Goal: Obtain resource: Obtain resource

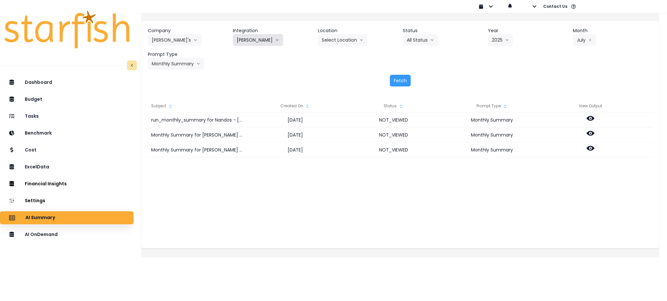
click at [264, 39] on button "[PERSON_NAME]" at bounding box center [258, 40] width 50 height 12
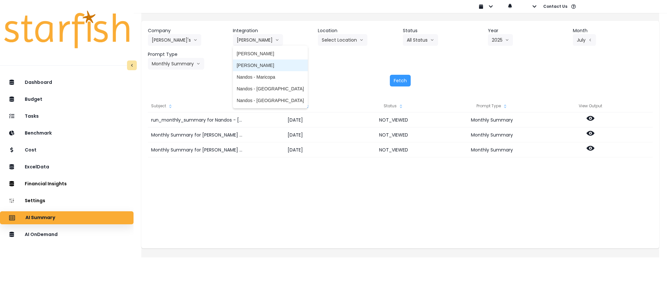
click at [262, 67] on span "[PERSON_NAME]" at bounding box center [270, 65] width 67 height 7
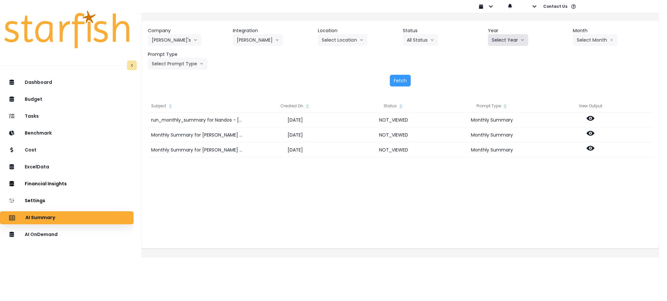
click at [503, 40] on button "Select Year" at bounding box center [508, 40] width 40 height 12
click at [493, 80] on span "2025" at bounding box center [496, 77] width 10 height 7
click at [589, 37] on button "Select Month" at bounding box center [594, 40] width 45 height 12
click at [556, 113] on span "July" at bounding box center [562, 112] width 13 height 7
click at [187, 62] on button "Select Prompt Type" at bounding box center [178, 64] width 60 height 12
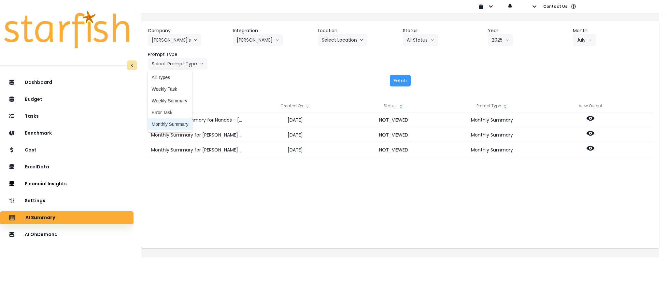
click at [173, 127] on span "Monthly Summary" at bounding box center [170, 124] width 37 height 7
click at [403, 82] on button "Fetch" at bounding box center [400, 81] width 21 height 12
click at [426, 193] on div "run_monthly_summary for Nandos - [PERSON_NAME] for [DATE] [DATE] NOT_VIEWED Mon…" at bounding box center [400, 178] width 504 height 130
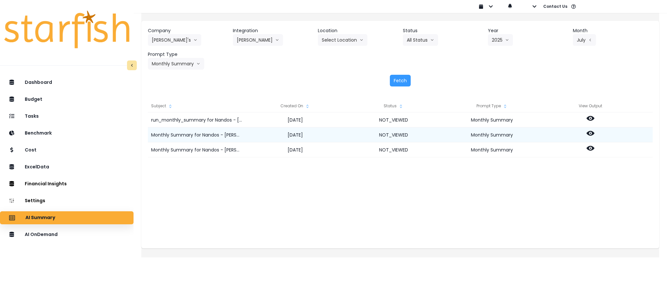
click at [594, 133] on icon at bounding box center [590, 134] width 8 height 8
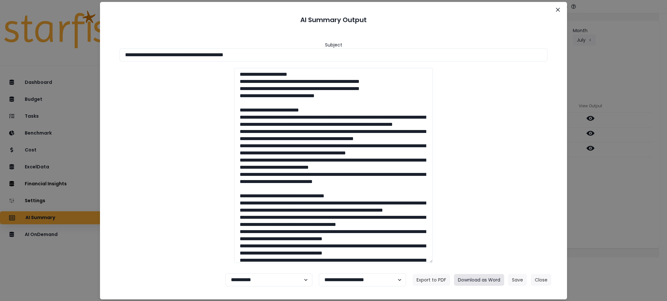
click at [489, 276] on button "Download as Word" at bounding box center [479, 280] width 50 height 12
click at [601, 172] on div "**********" at bounding box center [333, 150] width 667 height 301
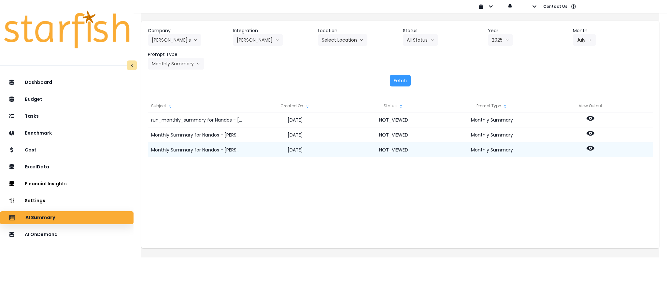
click at [594, 146] on icon at bounding box center [590, 148] width 8 height 5
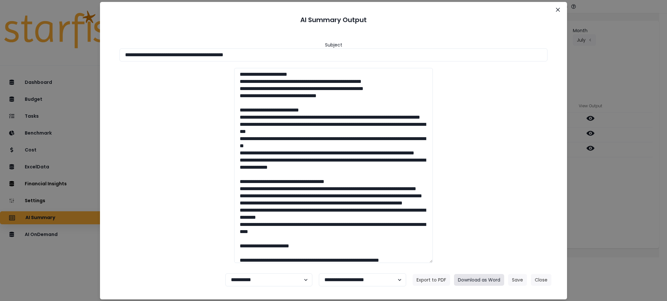
click at [487, 281] on button "Download as Word" at bounding box center [479, 280] width 50 height 12
click at [543, 278] on button "Close" at bounding box center [540, 280] width 21 height 12
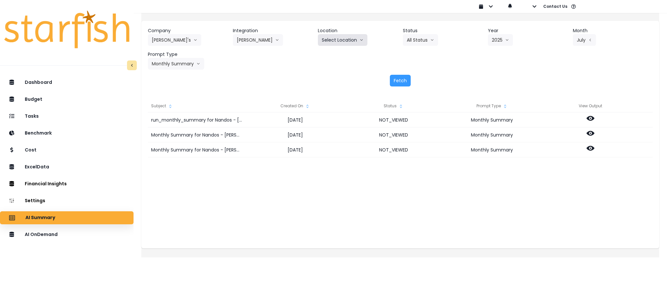
click at [345, 42] on button "Select Location" at bounding box center [342, 40] width 49 height 12
click at [279, 38] on button "[PERSON_NAME]" at bounding box center [258, 40] width 50 height 12
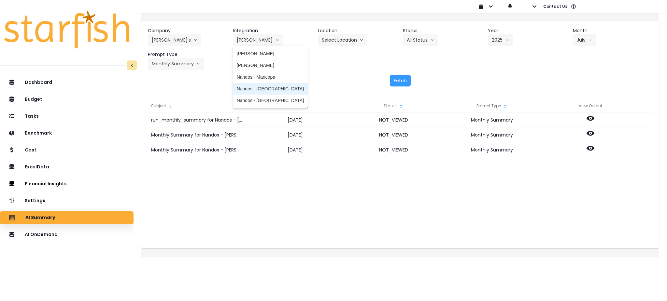
click at [259, 91] on span "Nandos - [GEOGRAPHIC_DATA]" at bounding box center [270, 89] width 67 height 7
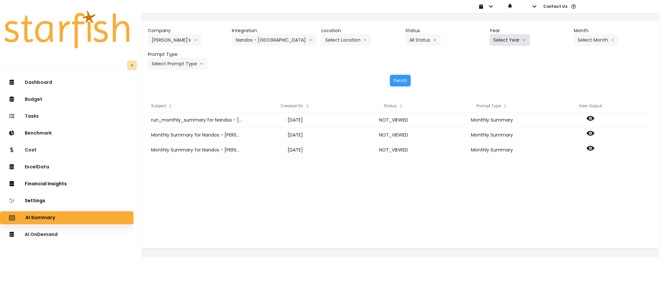
click at [497, 40] on button "Select Year" at bounding box center [509, 40] width 40 height 12
click at [498, 75] on span "2025" at bounding box center [498, 77] width 10 height 7
click at [574, 34] on header "Month" at bounding box center [612, 30] width 79 height 7
click at [583, 36] on button "Select Month" at bounding box center [595, 40] width 45 height 12
click at [557, 109] on span "July" at bounding box center [563, 112] width 13 height 7
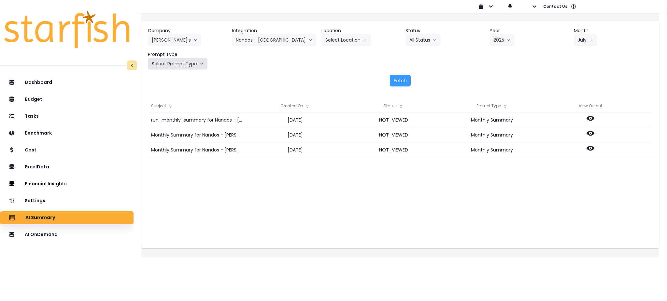
click at [183, 62] on button "Select Prompt Type" at bounding box center [178, 64] width 60 height 12
click at [179, 127] on span "Monthly Summary" at bounding box center [170, 124] width 37 height 7
click at [400, 81] on button "Fetch" at bounding box center [400, 81] width 21 height 12
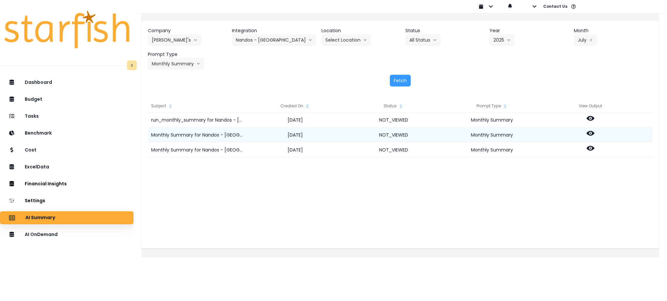
click at [593, 132] on icon at bounding box center [590, 134] width 8 height 8
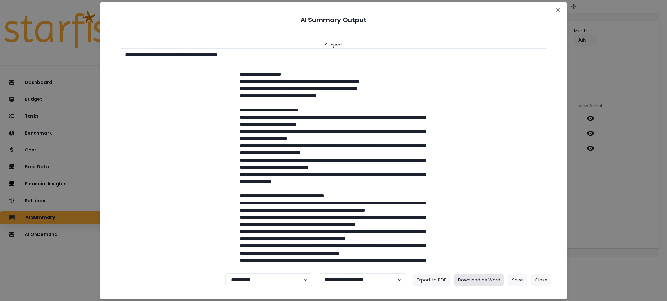
click at [488, 276] on button "Download as Word" at bounding box center [479, 280] width 50 height 12
click at [625, 205] on div "**********" at bounding box center [333, 150] width 667 height 301
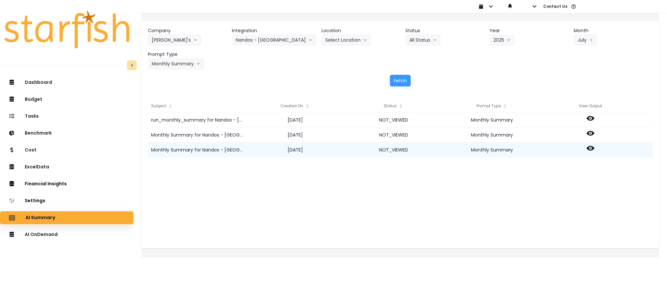
click at [594, 147] on icon at bounding box center [590, 148] width 8 height 5
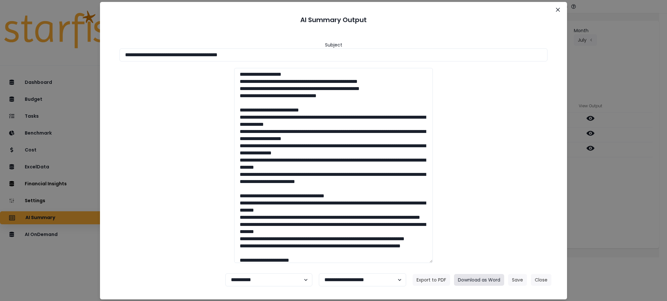
click at [481, 274] on button "Download as Word" at bounding box center [479, 280] width 50 height 12
click at [647, 199] on div "**********" at bounding box center [333, 150] width 667 height 301
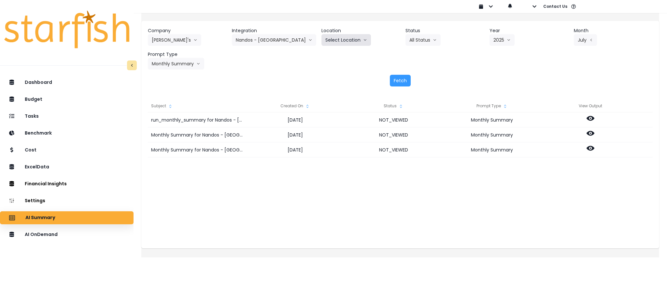
click at [363, 39] on icon "arrow down line" at bounding box center [365, 40] width 4 height 7
click at [250, 42] on button "Nandos - [GEOGRAPHIC_DATA]" at bounding box center [274, 40] width 84 height 12
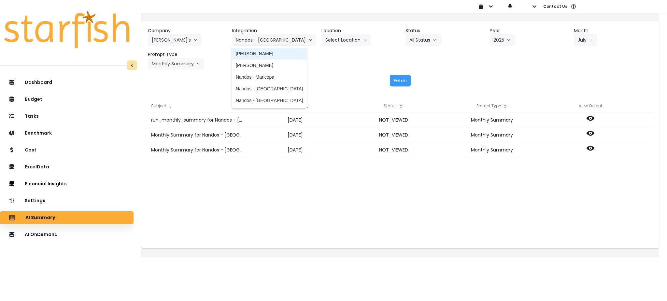
click at [264, 57] on li "[PERSON_NAME]" at bounding box center [269, 54] width 75 height 12
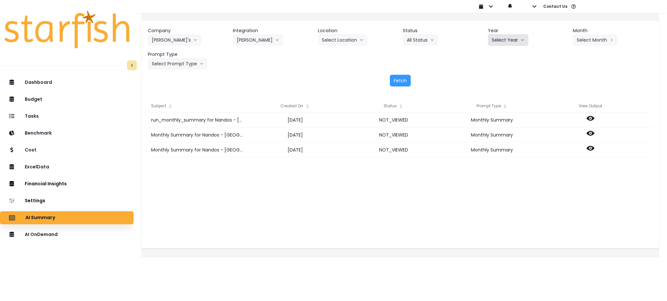
click at [506, 39] on button "Select Year" at bounding box center [508, 40] width 40 height 12
click at [494, 76] on span "2025" at bounding box center [496, 77] width 10 height 7
click at [580, 37] on button "Select Month" at bounding box center [594, 40] width 45 height 12
click at [556, 113] on span "July" at bounding box center [562, 112] width 13 height 7
click at [190, 64] on button "Select Prompt Type" at bounding box center [178, 64] width 60 height 12
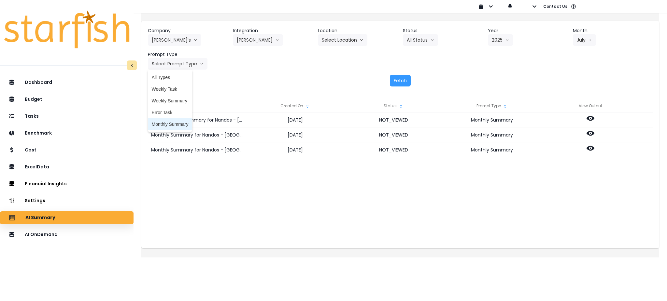
click at [175, 122] on span "Monthly Summary" at bounding box center [170, 124] width 37 height 7
click at [403, 79] on button "Fetch" at bounding box center [400, 81] width 21 height 12
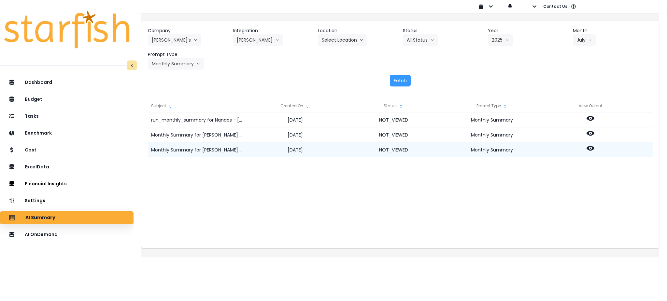
click at [594, 146] on icon at bounding box center [590, 149] width 8 height 8
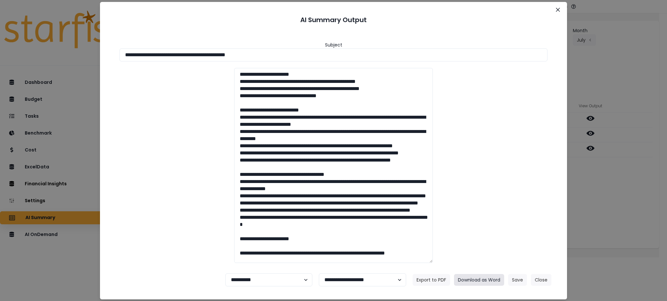
click at [474, 280] on button "Download as Word" at bounding box center [479, 280] width 50 height 12
click at [611, 206] on div "**********" at bounding box center [333, 150] width 667 height 301
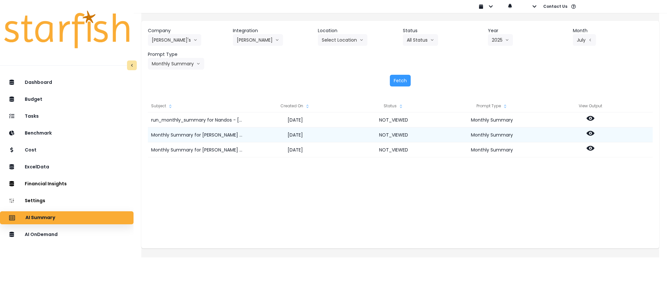
click at [594, 135] on icon at bounding box center [590, 133] width 8 height 5
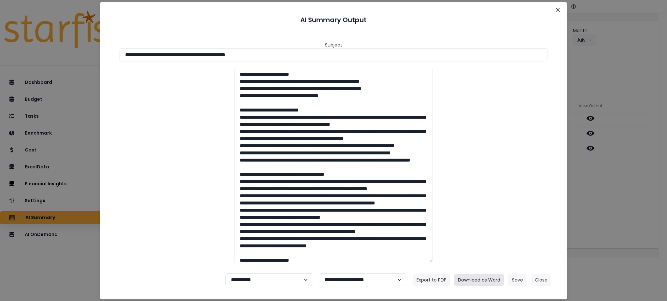
click at [476, 280] on button "Download as Word" at bounding box center [479, 280] width 50 height 12
click at [555, 7] on button "Close" at bounding box center [557, 10] width 10 height 10
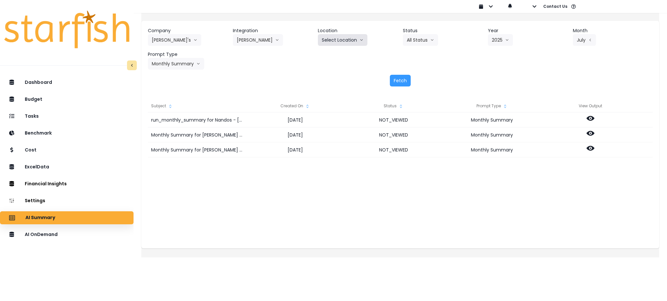
click at [327, 41] on button "Select Location" at bounding box center [342, 40] width 49 height 12
click at [281, 41] on button "[PERSON_NAME]" at bounding box center [258, 40] width 50 height 12
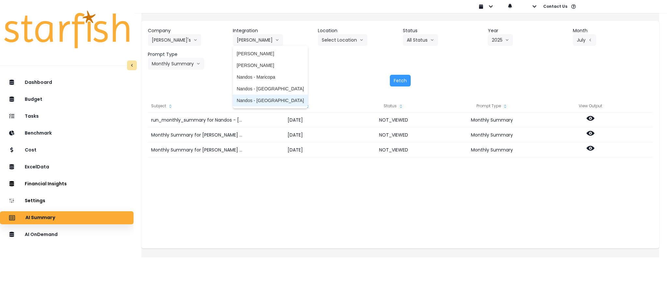
click at [269, 99] on span "Nandos - [GEOGRAPHIC_DATA]" at bounding box center [270, 100] width 67 height 7
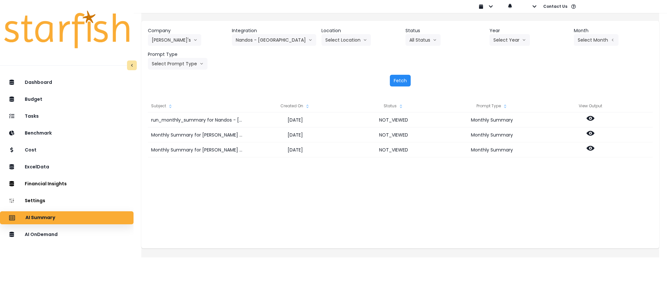
click at [394, 80] on button "Fetch" at bounding box center [400, 81] width 21 height 12
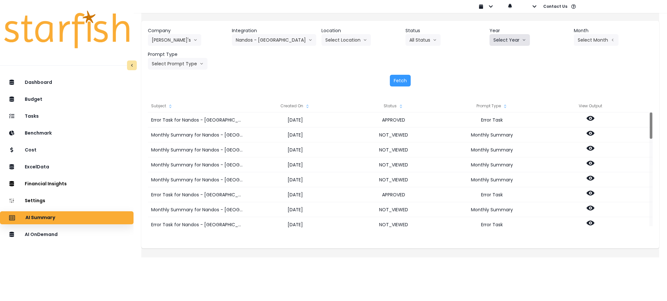
click at [489, 37] on button "Select Year" at bounding box center [509, 40] width 40 height 12
click at [495, 75] on span "2025" at bounding box center [498, 77] width 10 height 7
click at [580, 43] on button "Select Month" at bounding box center [595, 40] width 45 height 12
click at [557, 109] on span "July" at bounding box center [563, 112] width 13 height 7
click at [194, 61] on button "Select Prompt Type" at bounding box center [178, 64] width 60 height 12
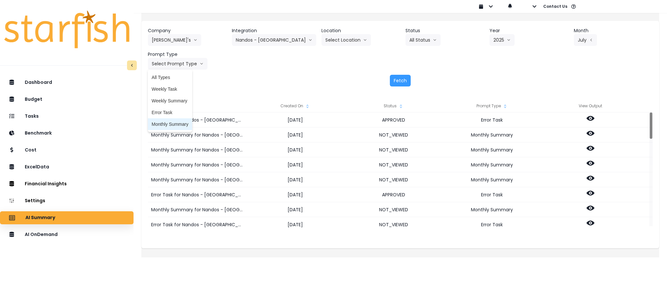
click at [168, 124] on span "Monthly Summary" at bounding box center [170, 124] width 37 height 7
click at [403, 80] on button "Fetch" at bounding box center [400, 81] width 21 height 12
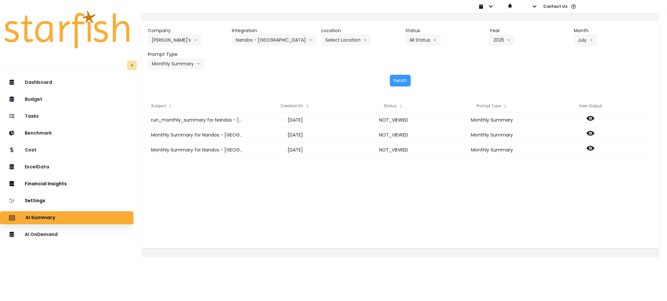
click at [327, 201] on div "run_monthly_summary for Nandos - [GEOGRAPHIC_DATA] for [DATE] [DATE] NOT_VIEWED…" at bounding box center [400, 178] width 504 height 130
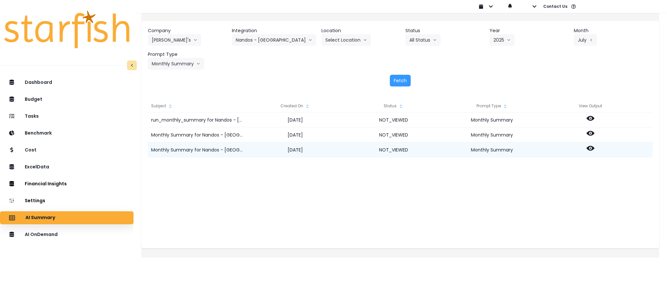
click at [594, 148] on icon at bounding box center [590, 148] width 8 height 5
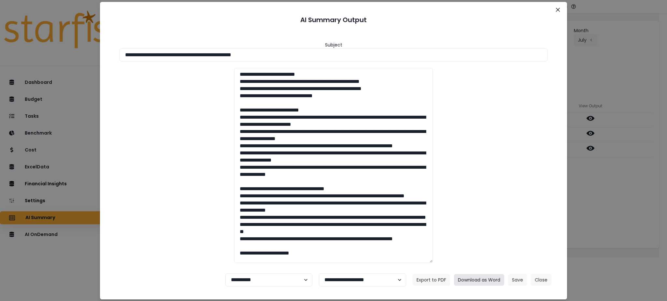
click at [483, 280] on button "Download as Word" at bounding box center [479, 280] width 50 height 12
drag, startPoint x: 589, startPoint y: 190, endPoint x: 591, endPoint y: 176, distance: 13.5
click at [589, 190] on div "**********" at bounding box center [333, 150] width 667 height 301
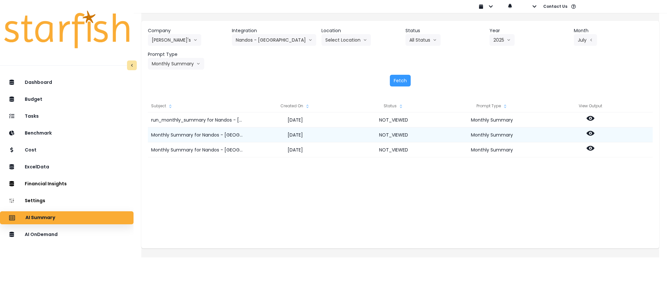
click at [591, 134] on circle at bounding box center [589, 133] width 1 height 1
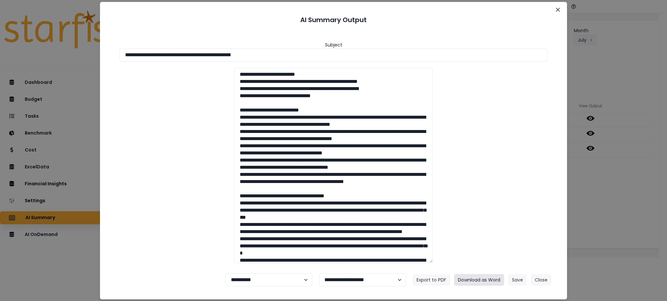
click at [476, 277] on button "Download as Word" at bounding box center [479, 280] width 50 height 12
click at [541, 281] on button "Close" at bounding box center [540, 280] width 21 height 12
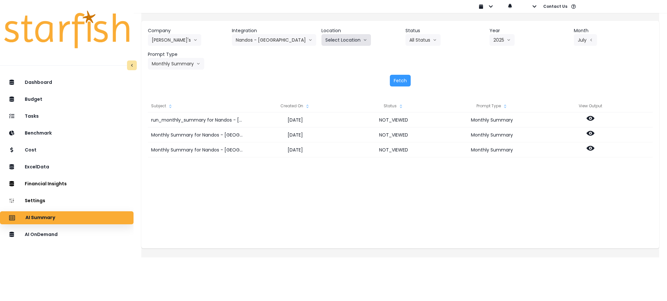
click at [348, 35] on button "Select Location" at bounding box center [345, 40] width 49 height 12
click at [273, 36] on button "Nandos - [GEOGRAPHIC_DATA]" at bounding box center [274, 40] width 84 height 12
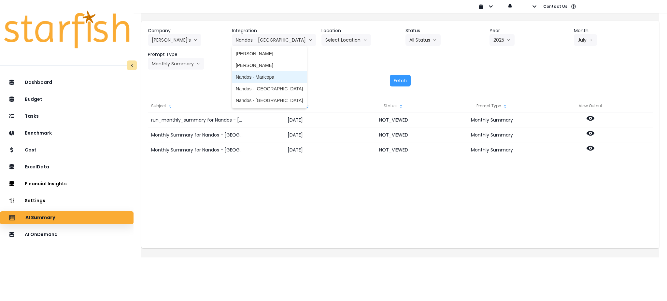
click at [263, 80] on span "Nandos - Maricopa" at bounding box center [269, 77] width 67 height 7
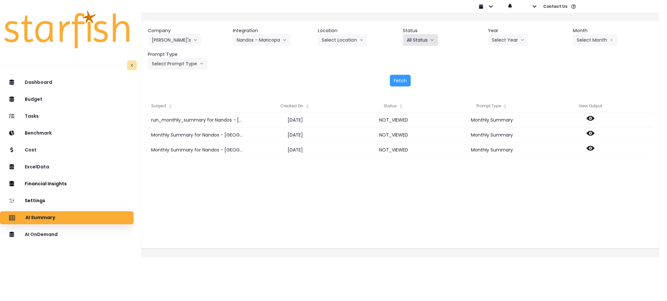
click at [417, 40] on button "All Status" at bounding box center [420, 40] width 35 height 12
click at [508, 34] on button "Select Year" at bounding box center [508, 40] width 40 height 12
click at [491, 77] on span "2025" at bounding box center [496, 77] width 10 height 7
click at [585, 37] on button "Select Month" at bounding box center [594, 40] width 45 height 12
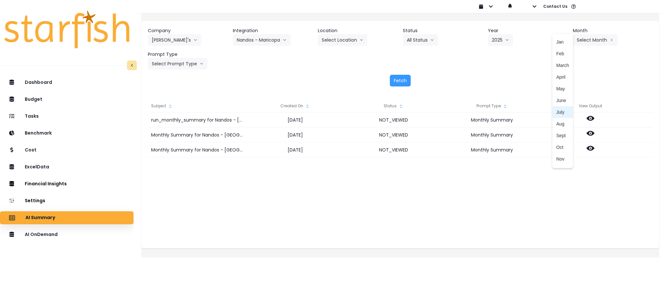
click at [556, 113] on span "July" at bounding box center [562, 112] width 13 height 7
click at [187, 62] on button "Select Prompt Type" at bounding box center [178, 64] width 60 height 12
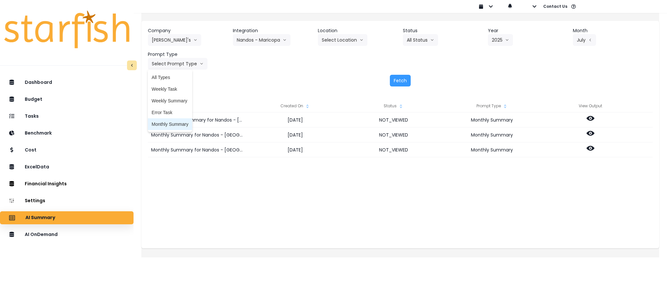
click at [178, 121] on span "Monthly Summary" at bounding box center [170, 124] width 37 height 7
click at [400, 80] on button "Fetch" at bounding box center [400, 81] width 21 height 12
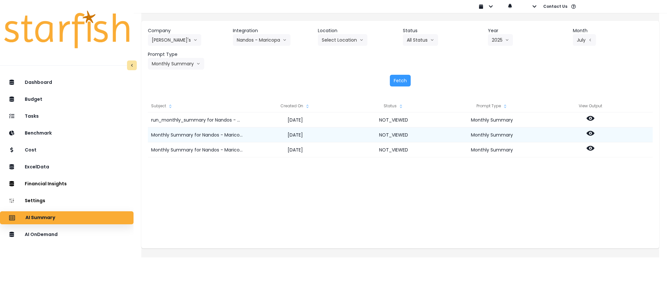
click at [594, 131] on icon at bounding box center [590, 133] width 8 height 5
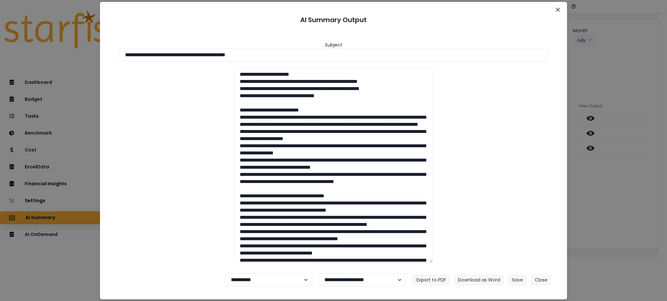
click at [606, 193] on div "**********" at bounding box center [333, 150] width 667 height 301
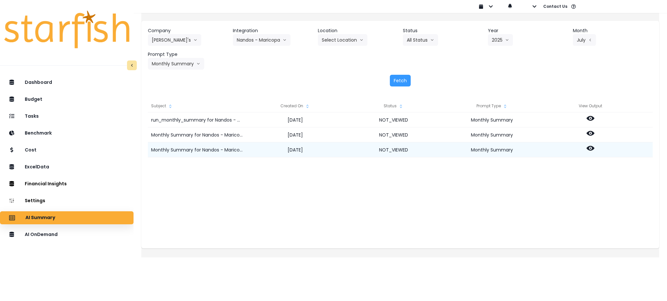
click at [594, 145] on icon at bounding box center [590, 149] width 8 height 8
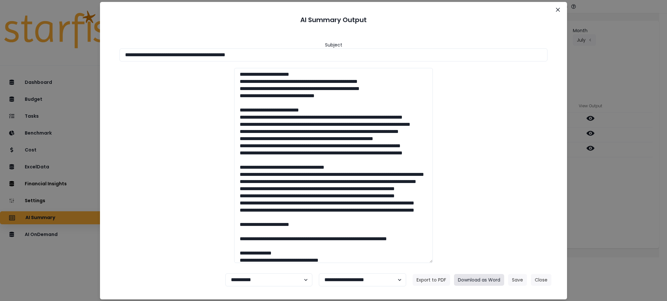
click at [479, 278] on button "Download as Word" at bounding box center [479, 280] width 50 height 12
click at [598, 163] on div "**********" at bounding box center [333, 150] width 667 height 301
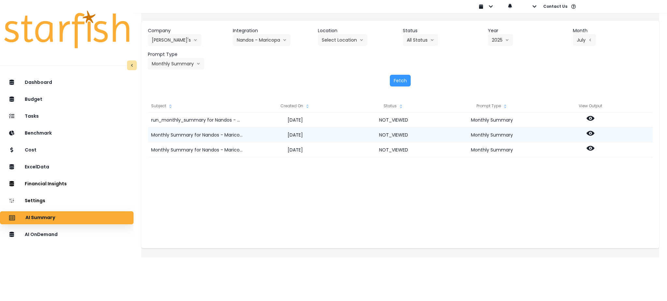
click at [594, 134] on icon at bounding box center [590, 133] width 8 height 5
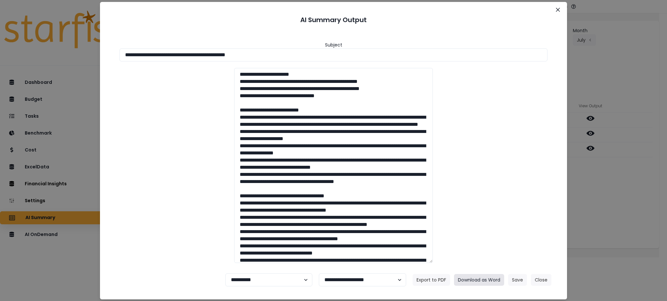
click at [493, 275] on button "Download as Word" at bounding box center [479, 280] width 50 height 12
